Goal: Information Seeking & Learning: Learn about a topic

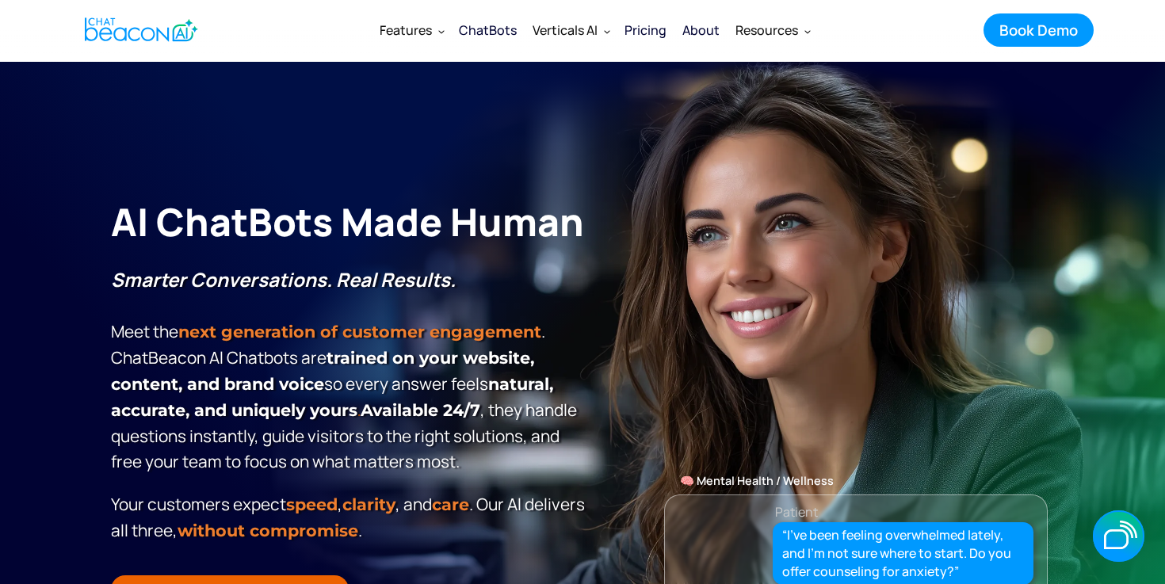
click at [700, 28] on div "About" at bounding box center [700, 30] width 37 height 22
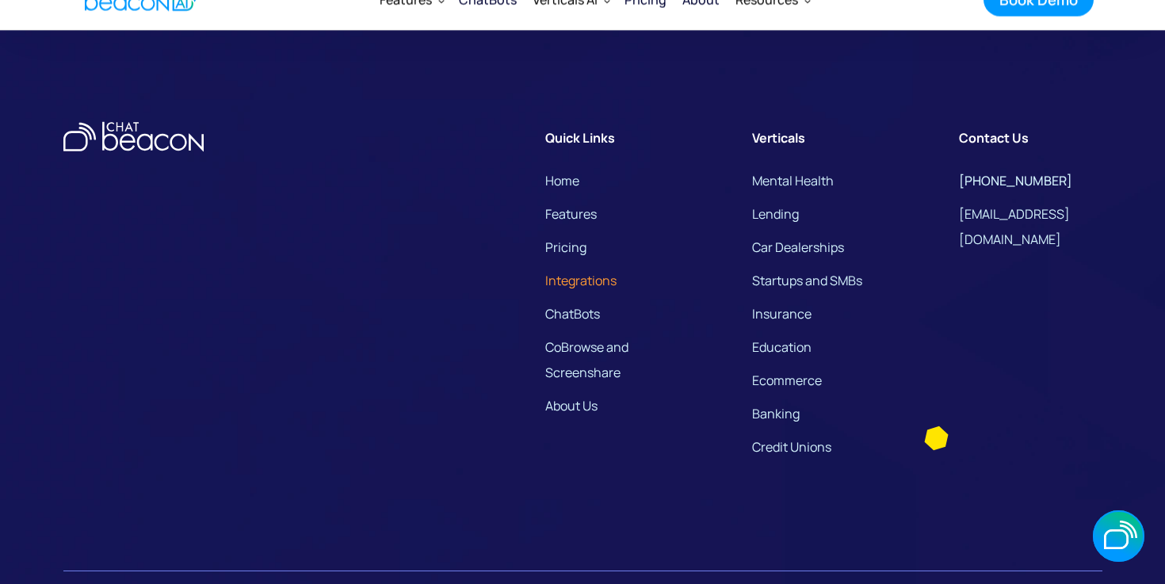
scroll to position [4228, 0]
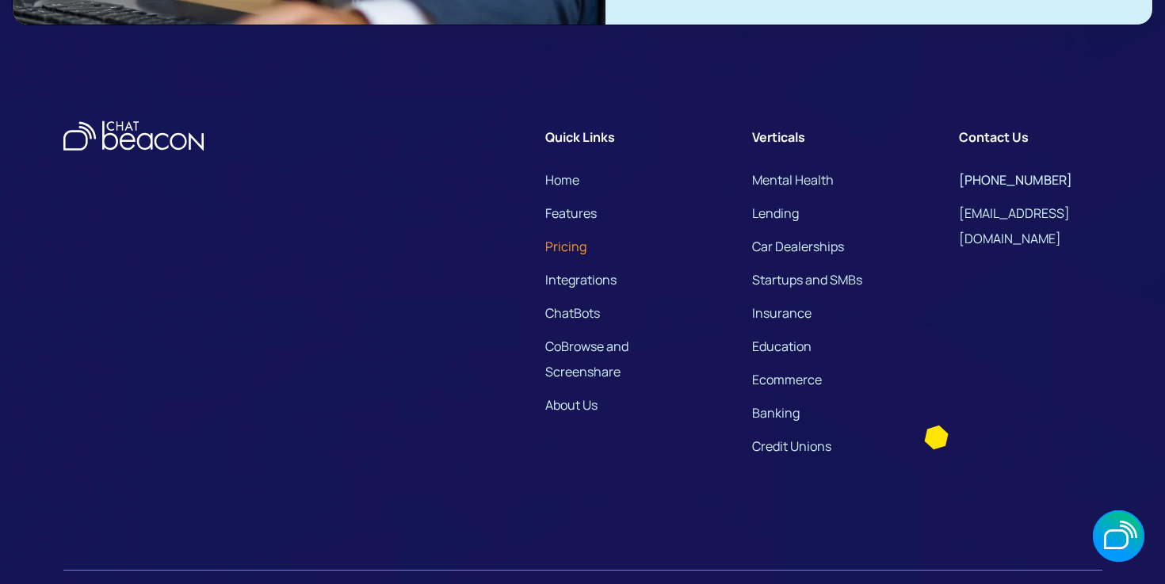
click at [583, 259] on link "Pricing" at bounding box center [565, 246] width 41 height 25
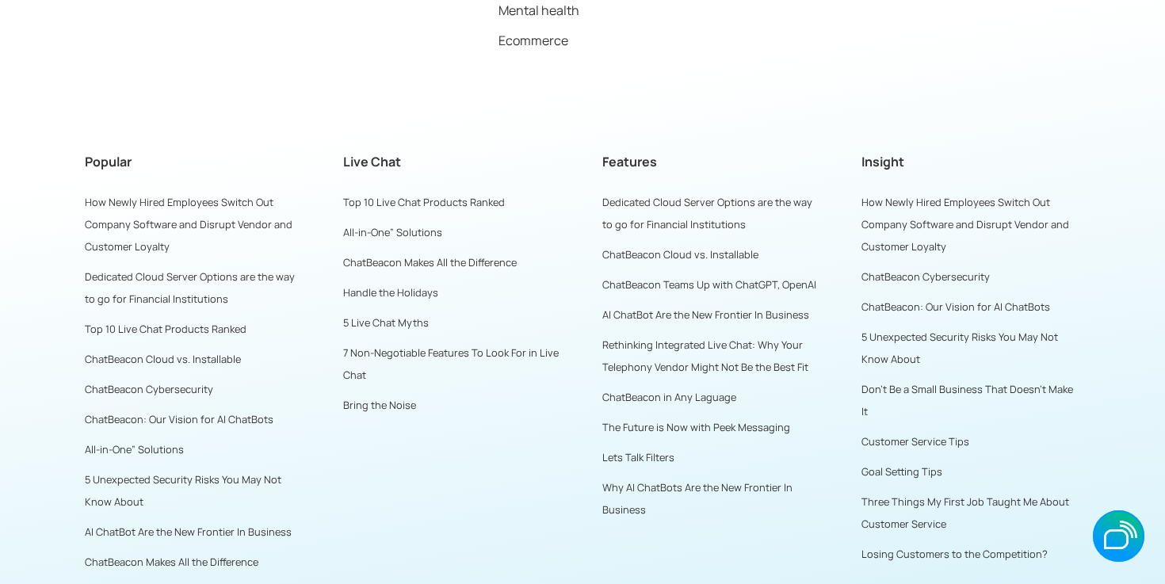
scroll to position [5329, 0]
click at [398, 201] on link "Top 10 Live Chat Products Ranked" at bounding box center [424, 200] width 162 height 14
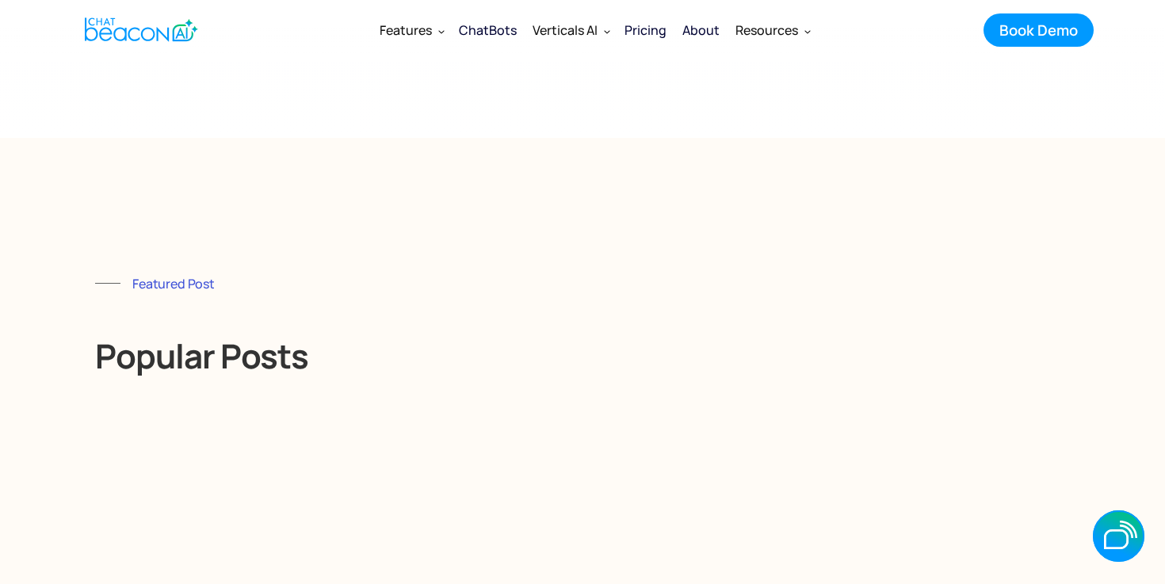
scroll to position [4236, 0]
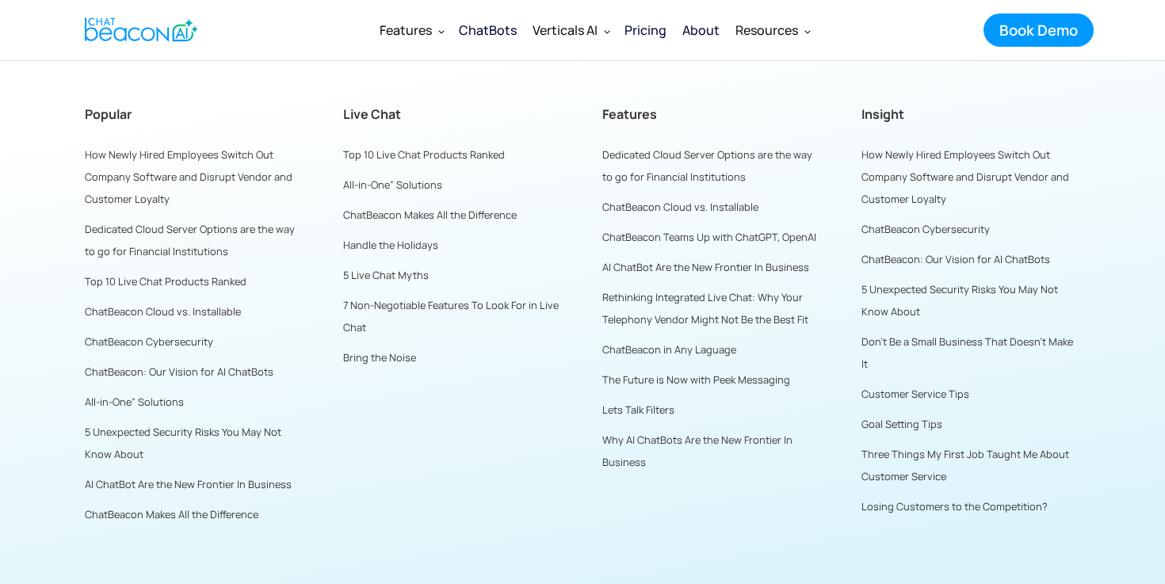
scroll to position [5329, 0]
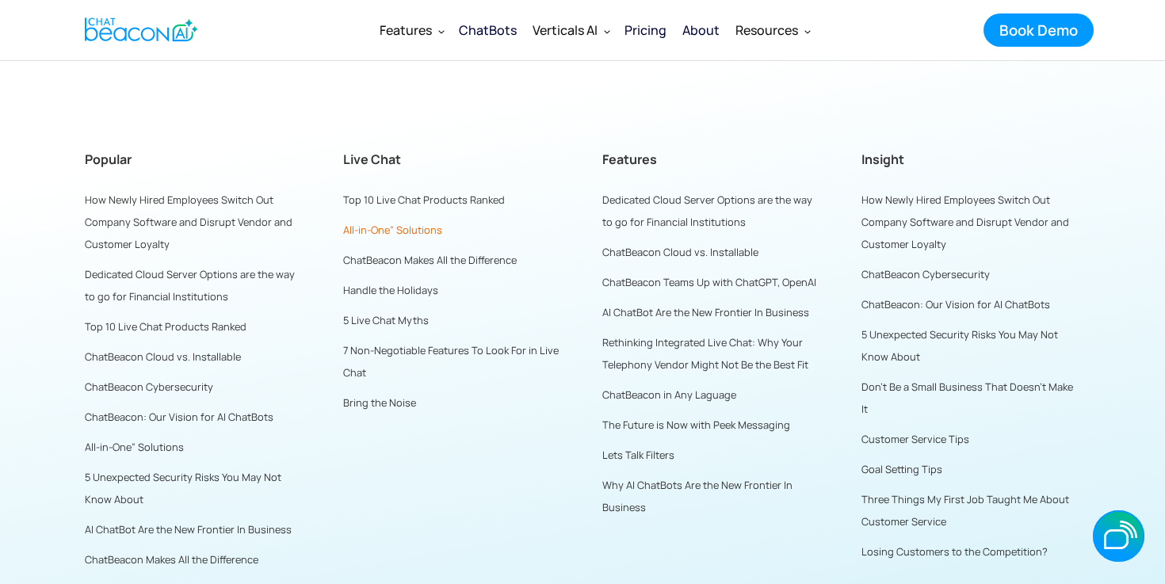
click at [376, 227] on link "All-in-One” Solutions" at bounding box center [392, 230] width 99 height 14
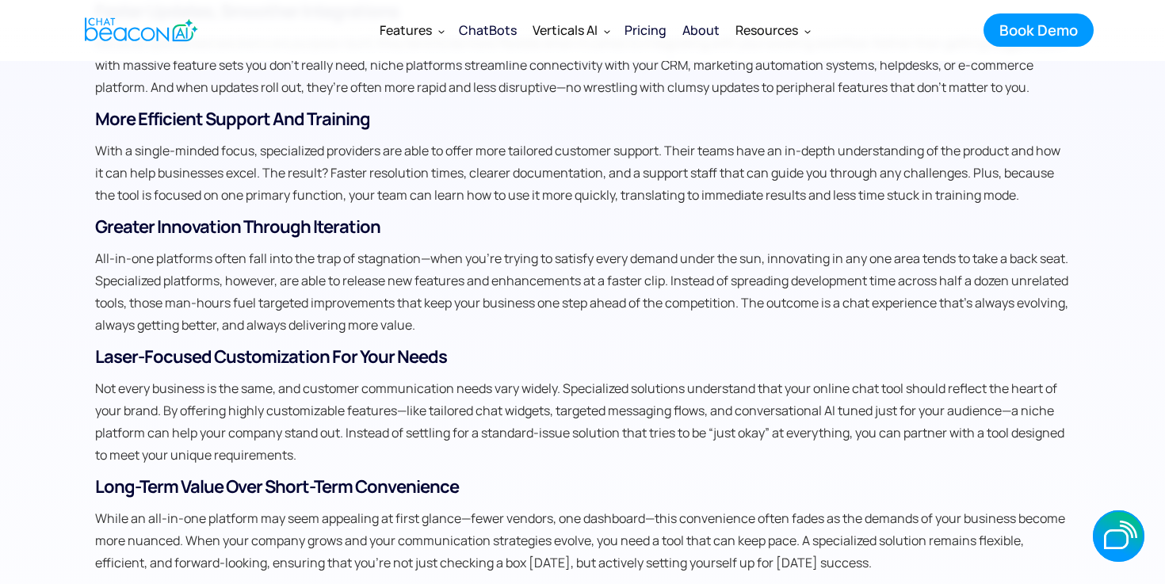
scroll to position [1173, 0]
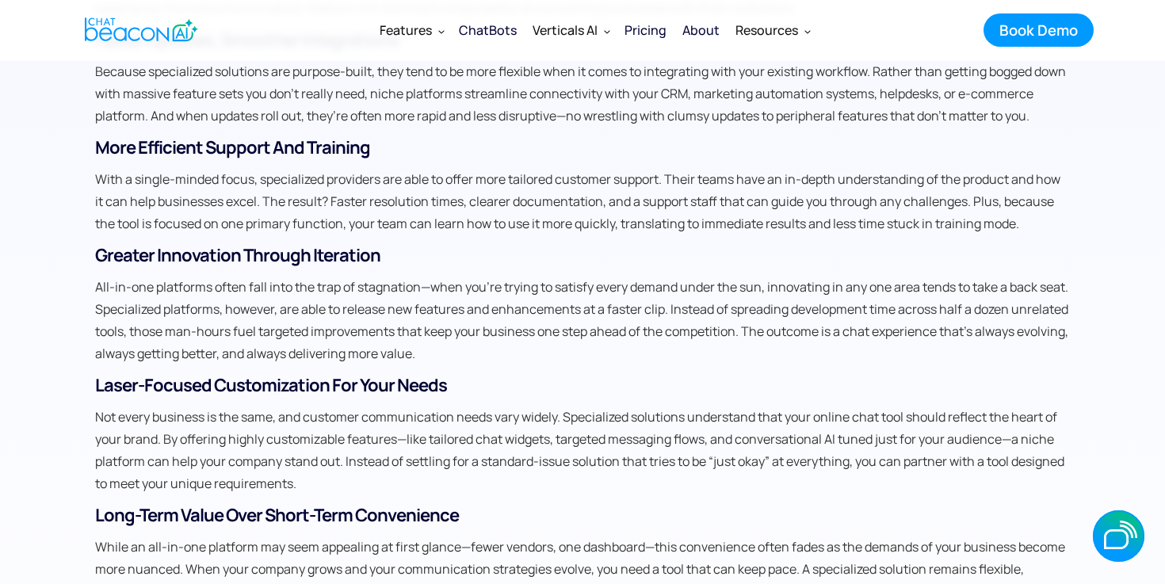
click at [644, 32] on div "Pricing" at bounding box center [646, 30] width 42 height 22
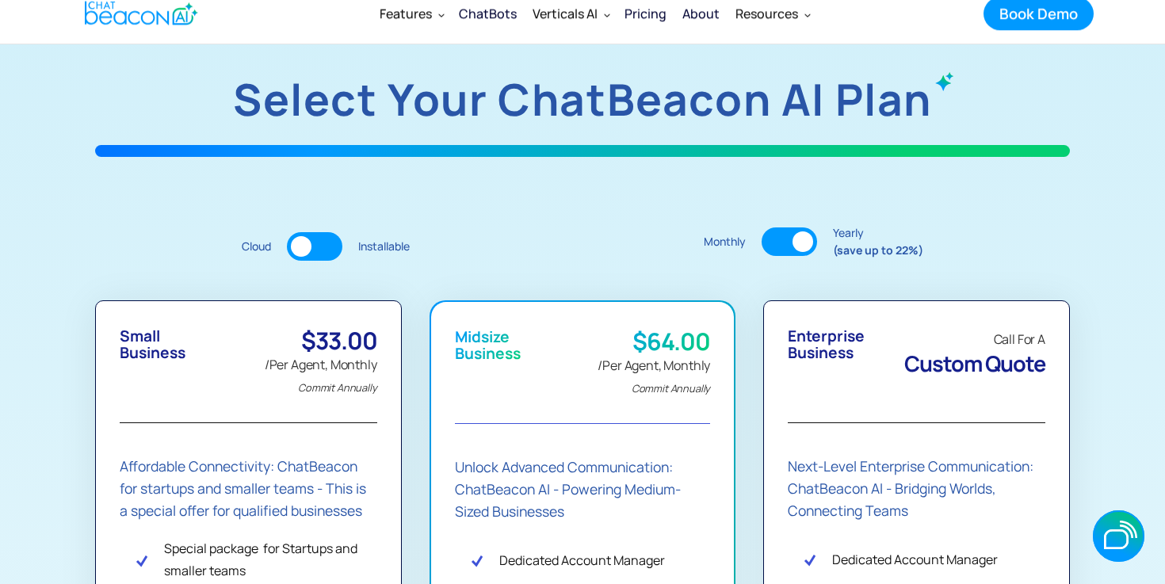
scroll to position [238, 0]
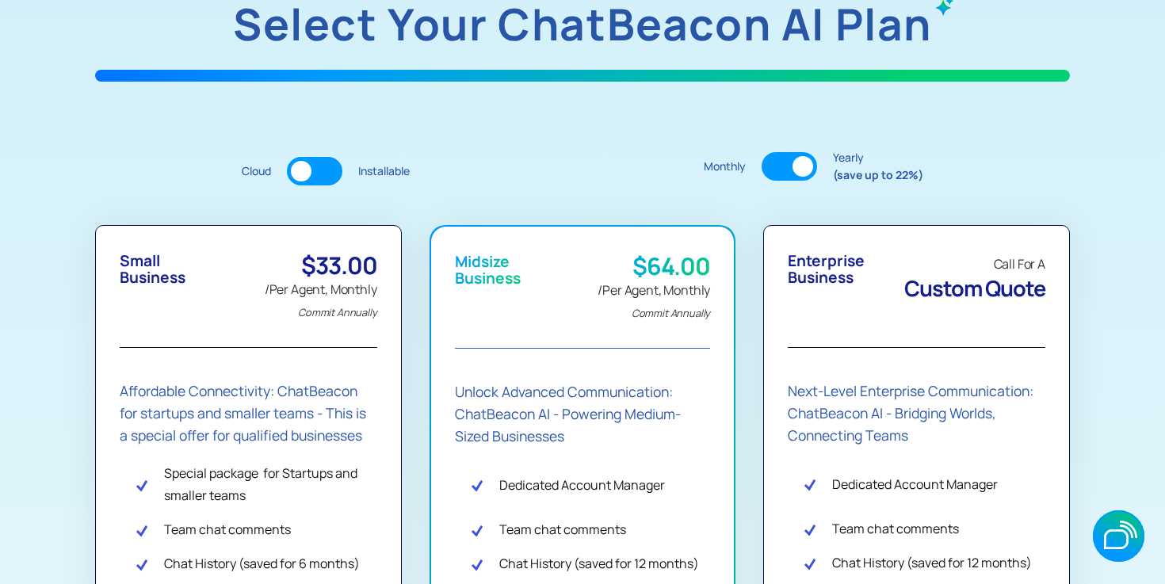
click at [323, 174] on div at bounding box center [314, 171] width 55 height 29
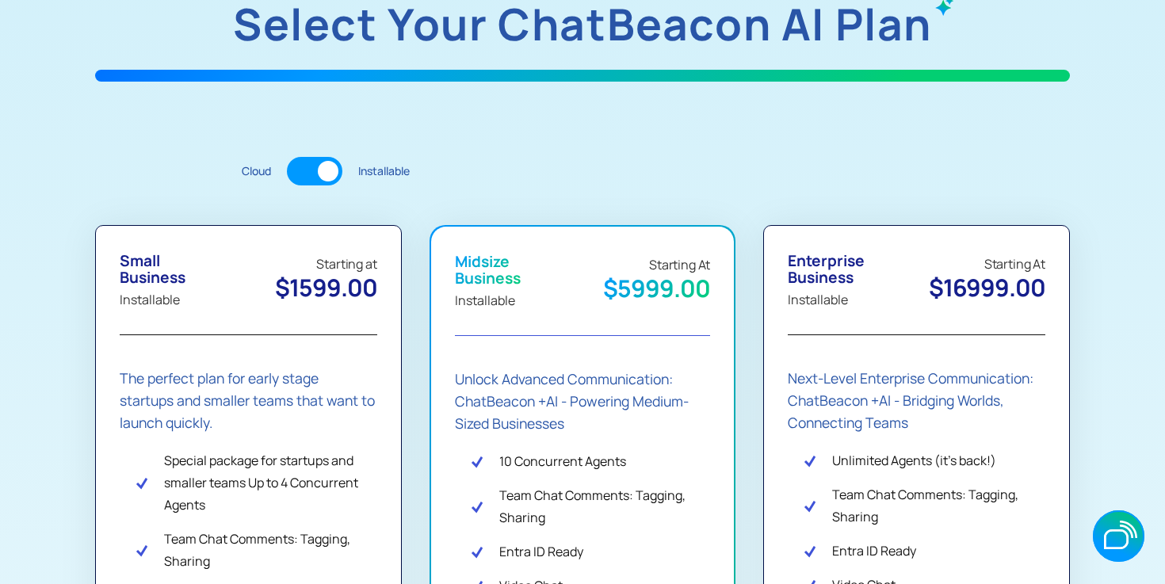
click at [305, 175] on div at bounding box center [314, 171] width 55 height 29
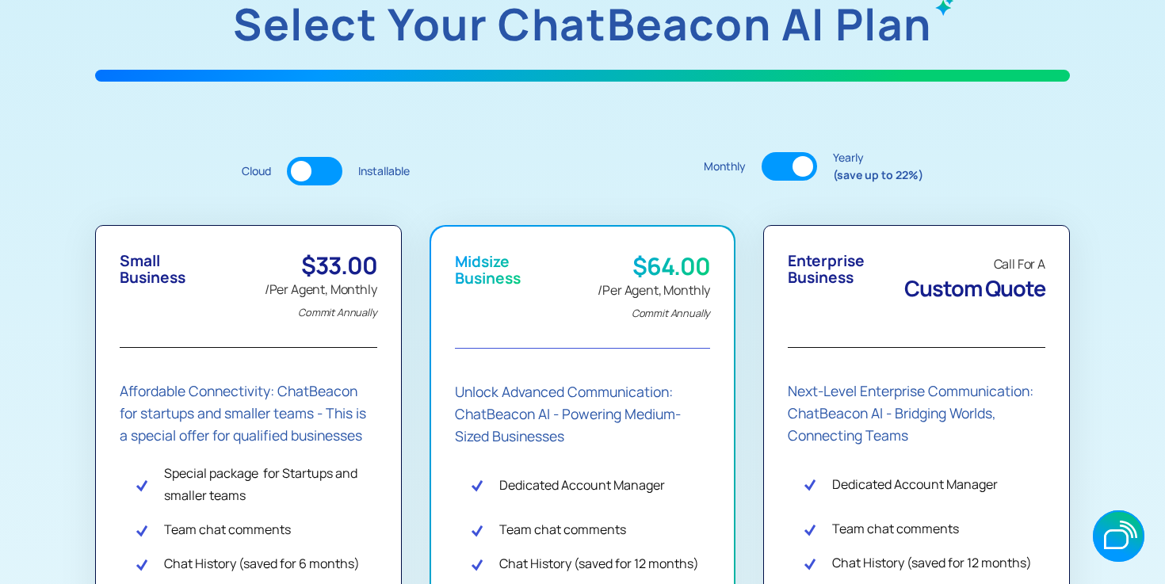
click at [329, 174] on div at bounding box center [314, 171] width 55 height 29
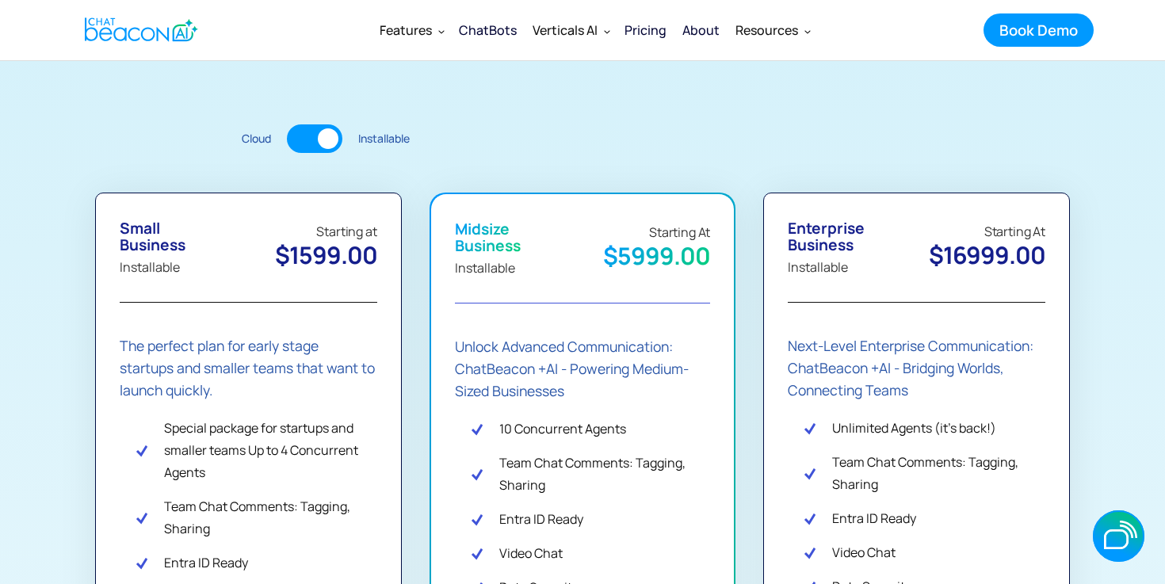
scroll to position [269, 0]
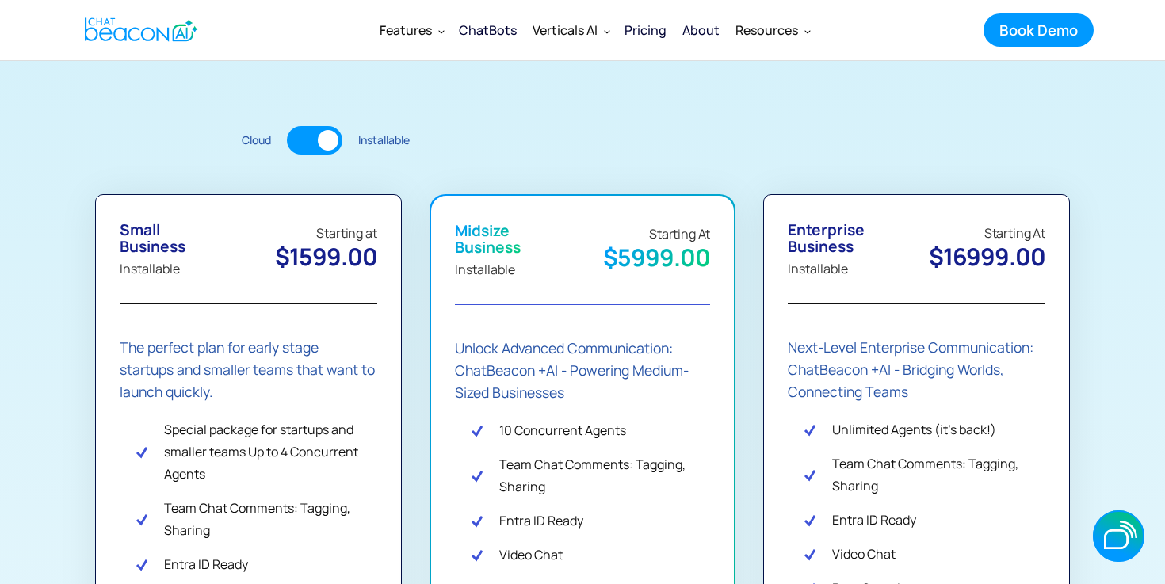
click at [296, 140] on div at bounding box center [314, 140] width 55 height 29
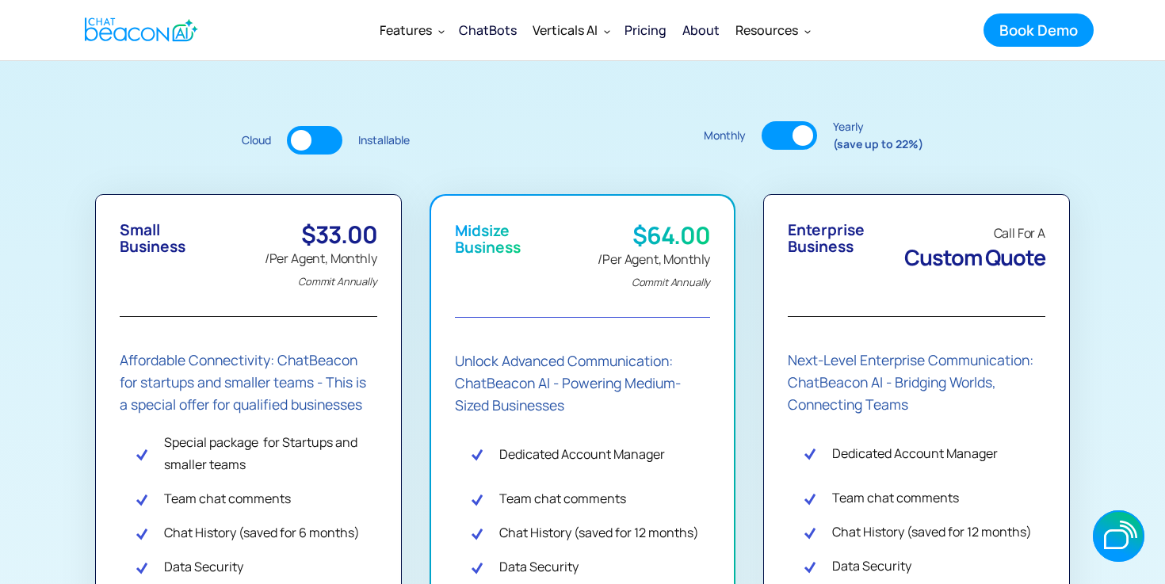
click at [770, 139] on div at bounding box center [789, 135] width 55 height 29
click at [820, 136] on div "Monthly Yearly (save up to 22%)" at bounding box center [814, 135] width 220 height 34
click at [811, 136] on div at bounding box center [789, 135] width 55 height 29
click at [782, 136] on div at bounding box center [789, 135] width 55 height 29
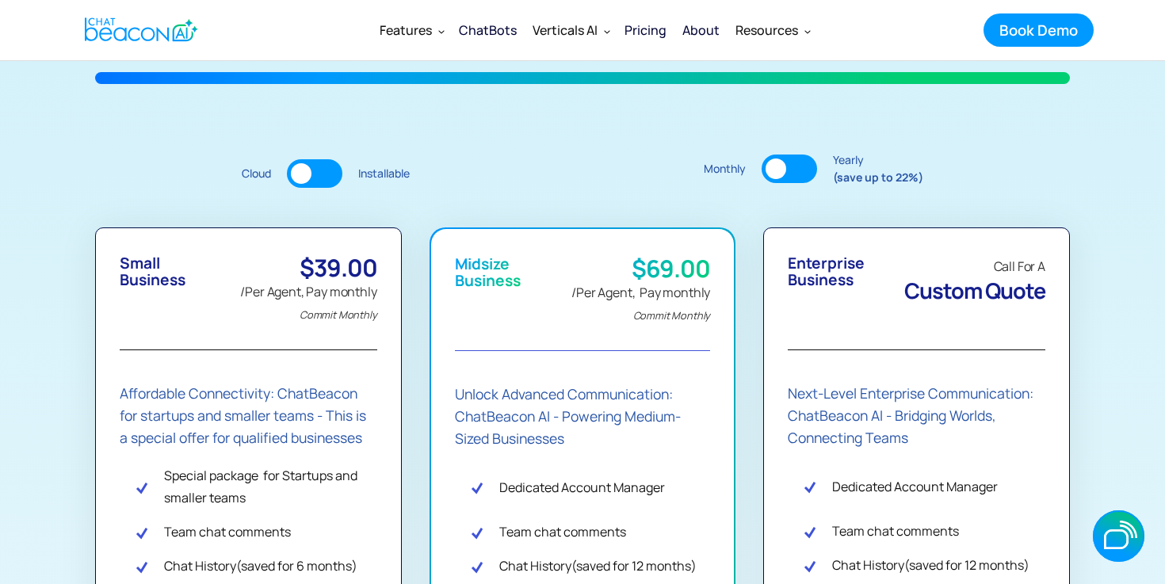
scroll to position [0, 0]
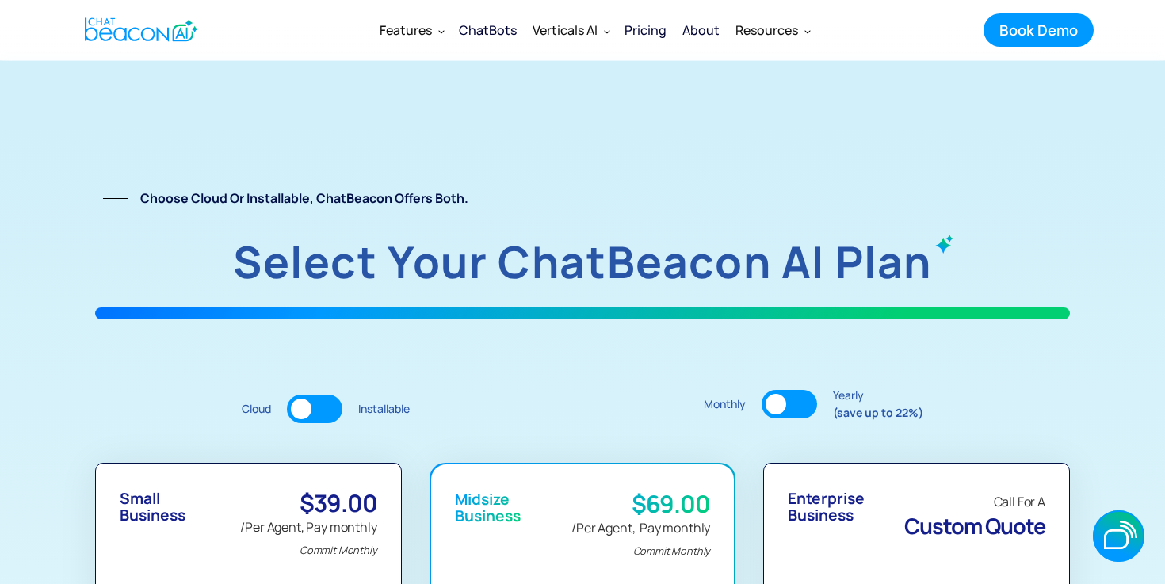
click at [330, 411] on div at bounding box center [314, 409] width 55 height 29
